Goal: Transaction & Acquisition: Purchase product/service

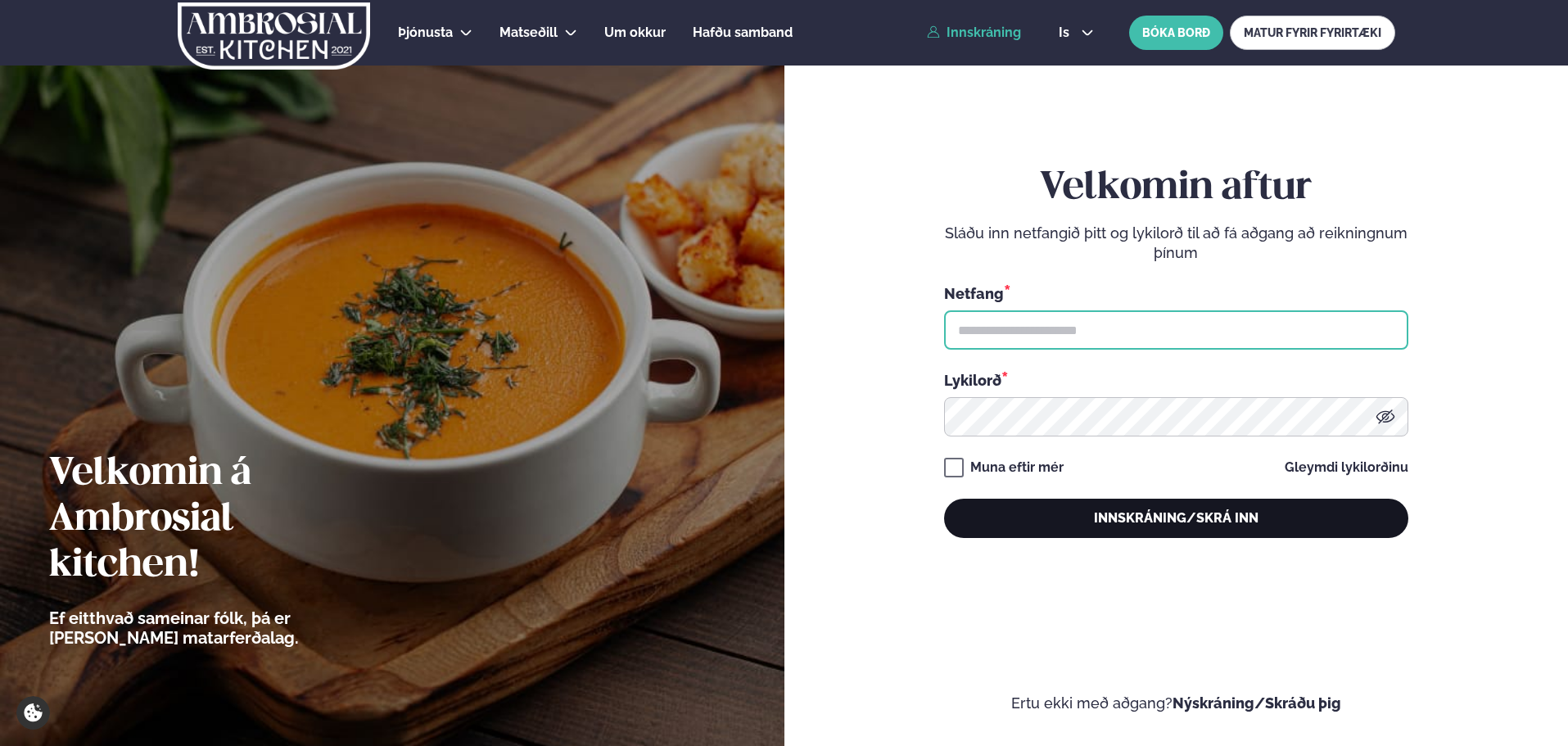
type input "**********"
click at [1178, 511] on button "Innskráning/Skrá inn" at bounding box center [1176, 518] width 465 height 39
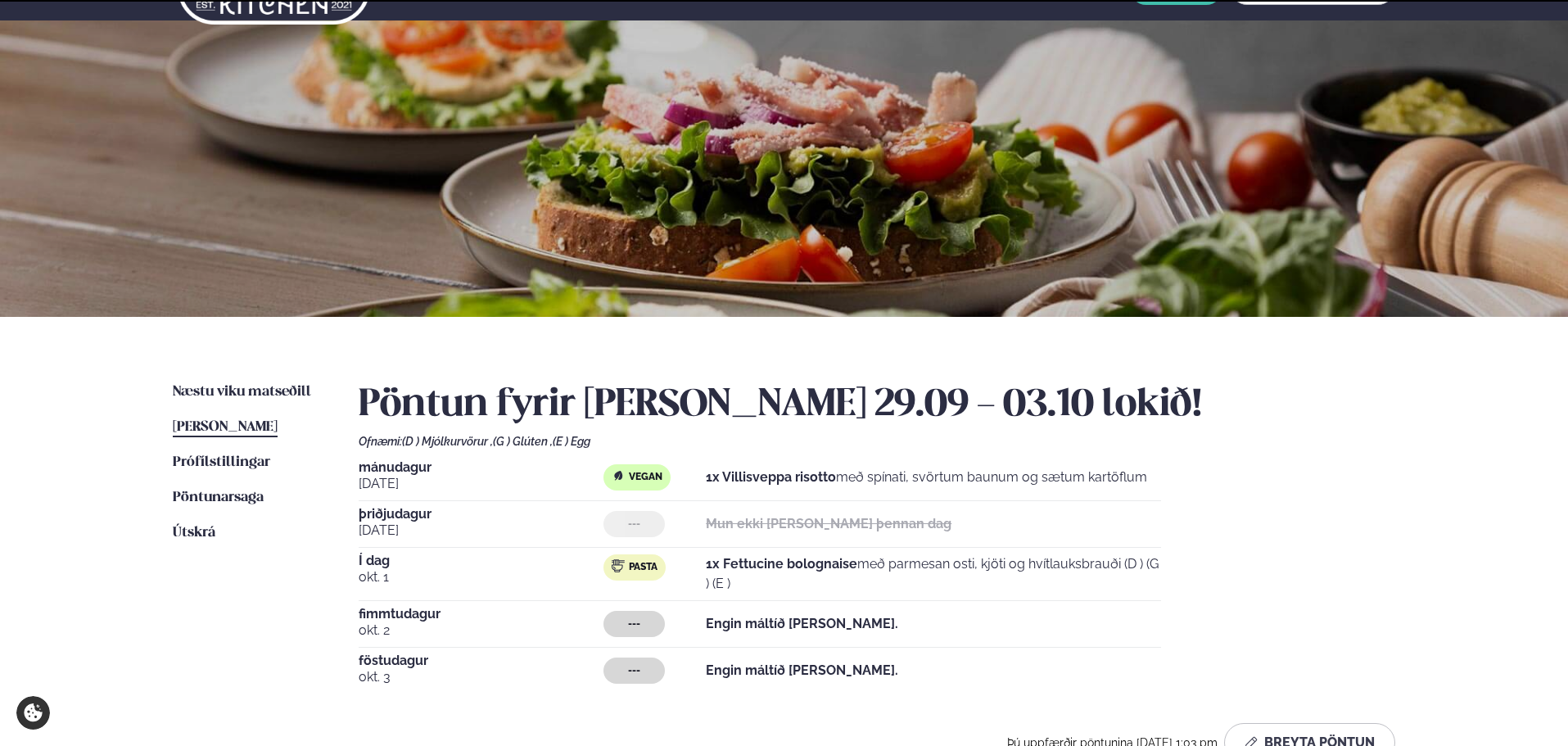
scroll to position [82, 0]
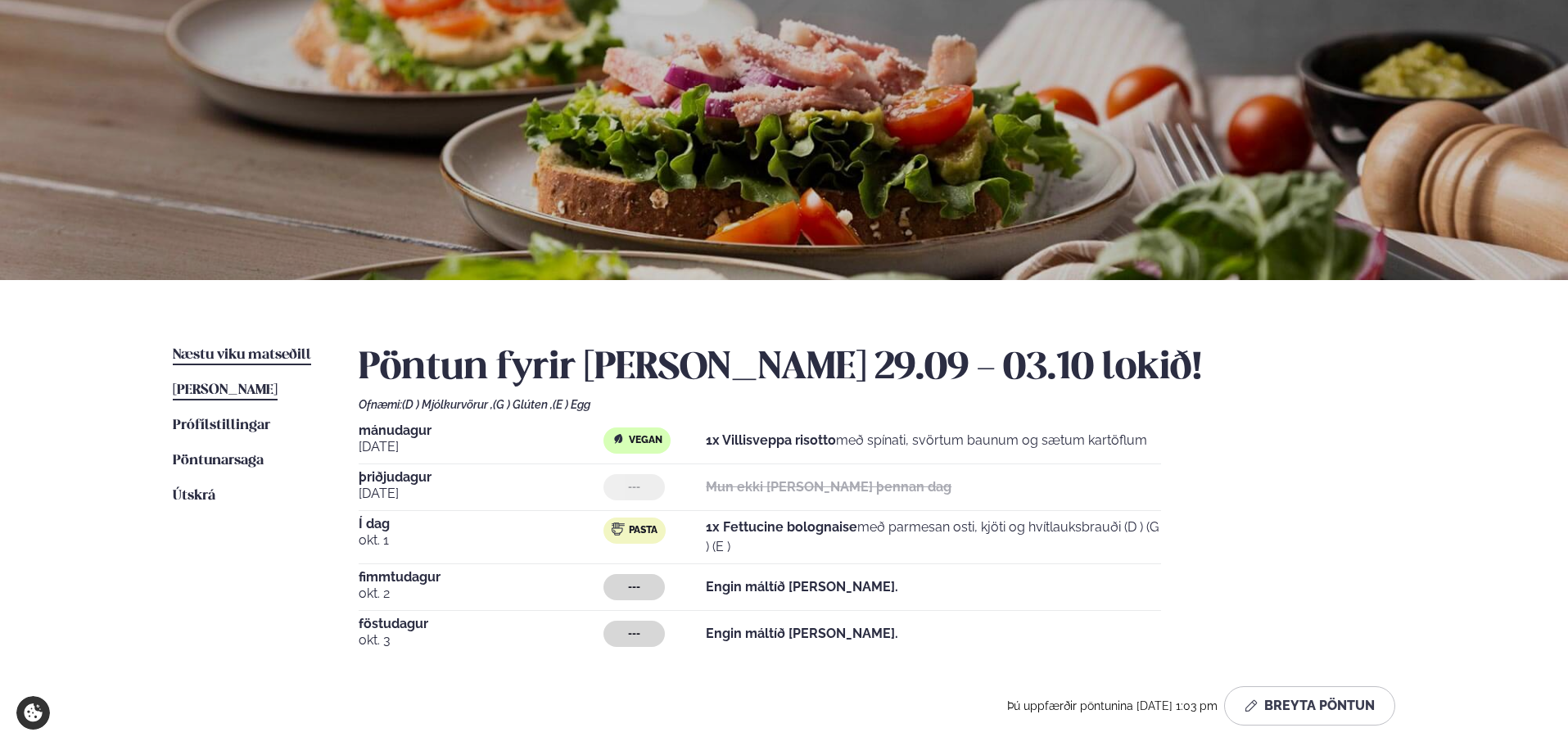
click at [231, 352] on span "Næstu viku matseðill" at bounding box center [242, 354] width 138 height 14
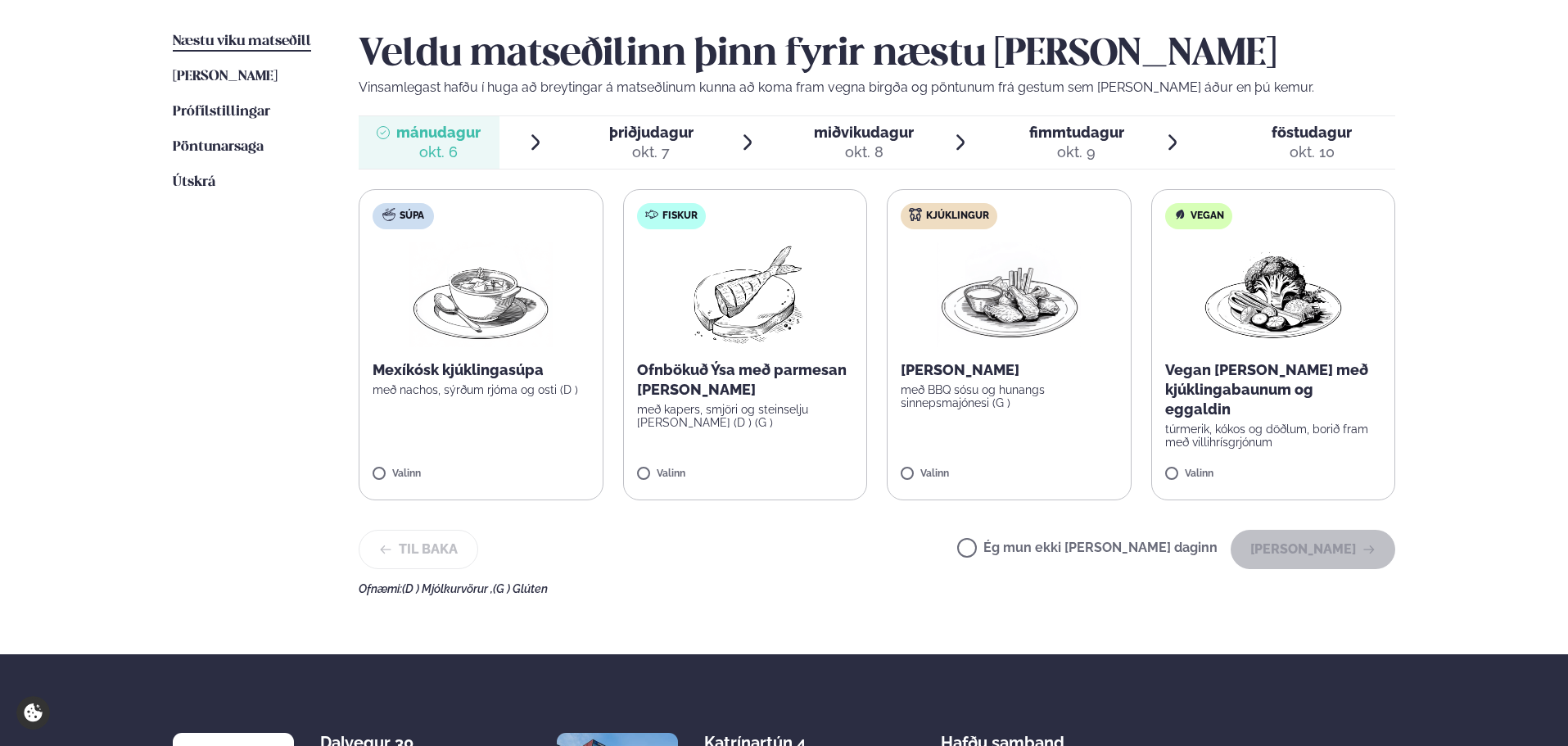
scroll to position [409, 0]
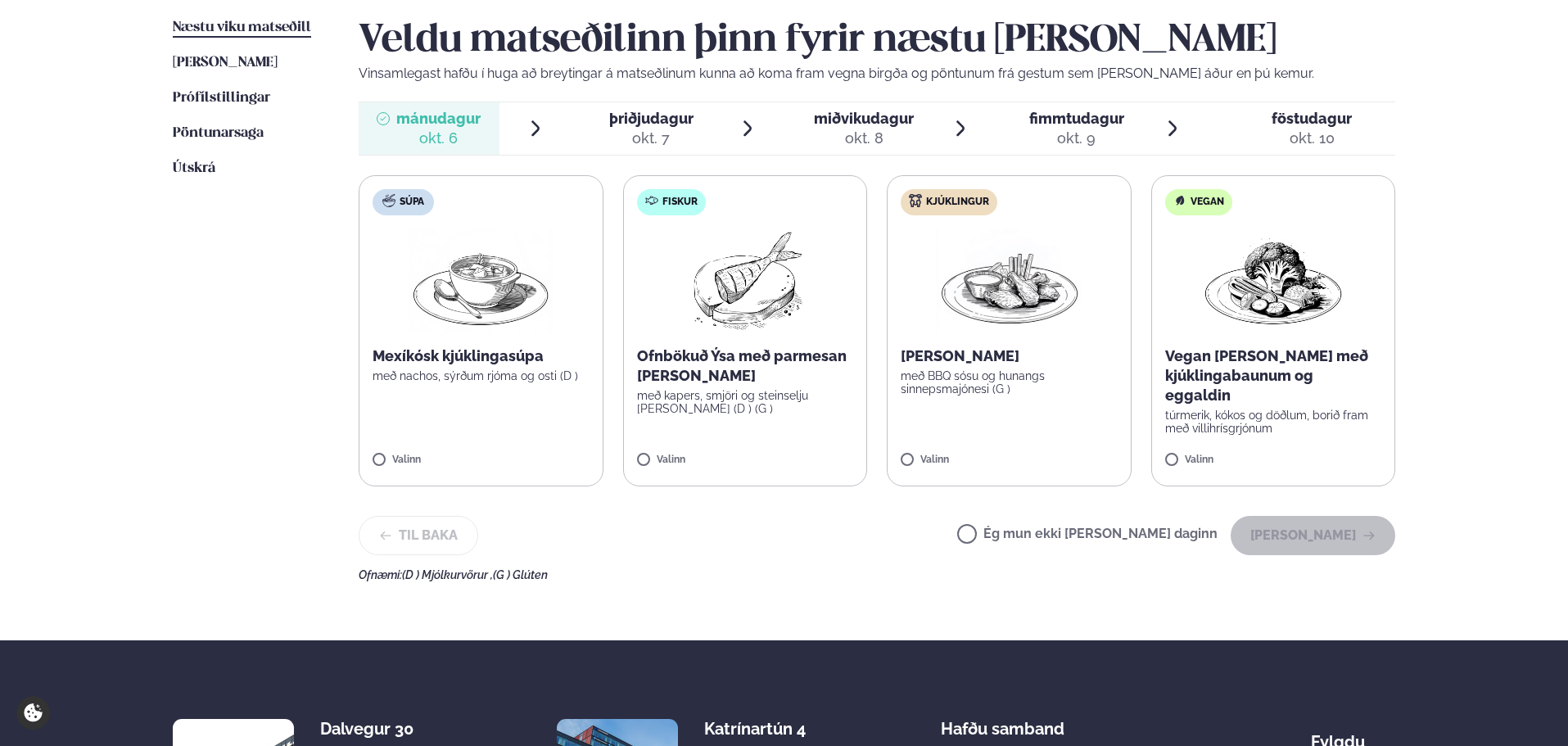
click at [473, 443] on label "Súpa Mexíkósk kjúklingasúpa með nachos, sýrðum rjóma og osti (D ) Valinn" at bounding box center [481, 331] width 244 height 311
click at [1299, 531] on button "[PERSON_NAME]" at bounding box center [1312, 535] width 164 height 39
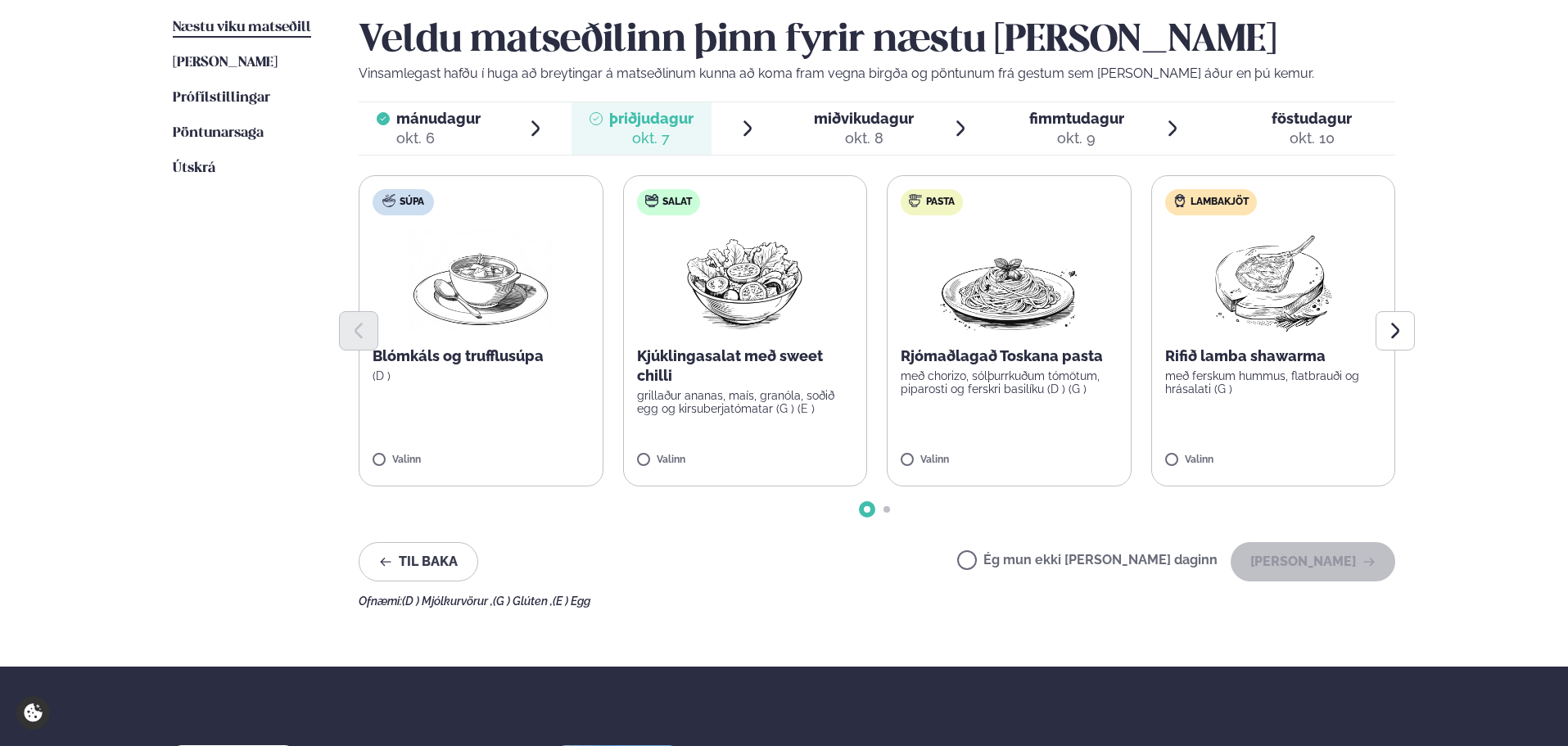
click at [867, 139] on div "okt. 8" at bounding box center [864, 138] width 100 height 20
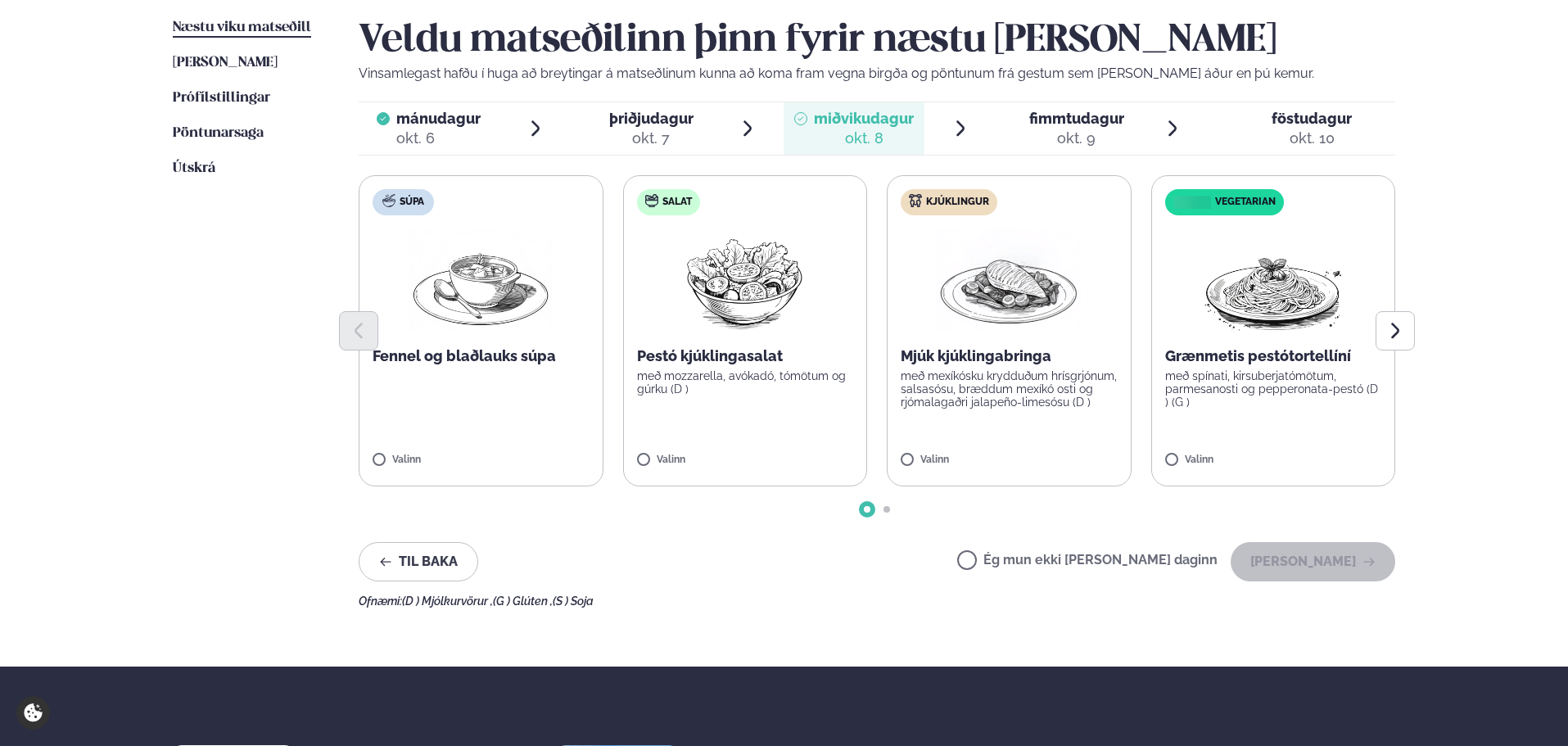
click at [720, 466] on div "Valinn" at bounding box center [745, 461] width 217 height 14
click at [1323, 554] on button "[PERSON_NAME]" at bounding box center [1312, 561] width 164 height 39
